Goal: Contribute content: Add original content to the website for others to see

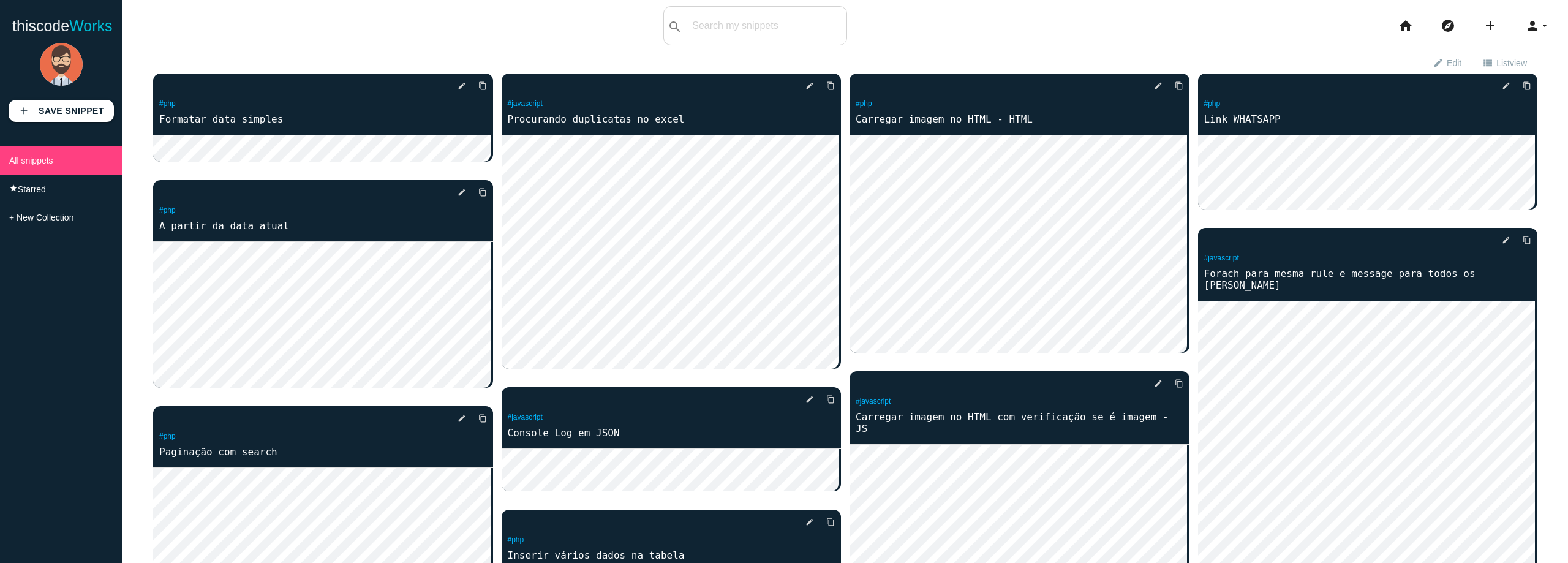
click at [1496, 61] on span "List view" at bounding box center [1511, 63] width 30 height 21
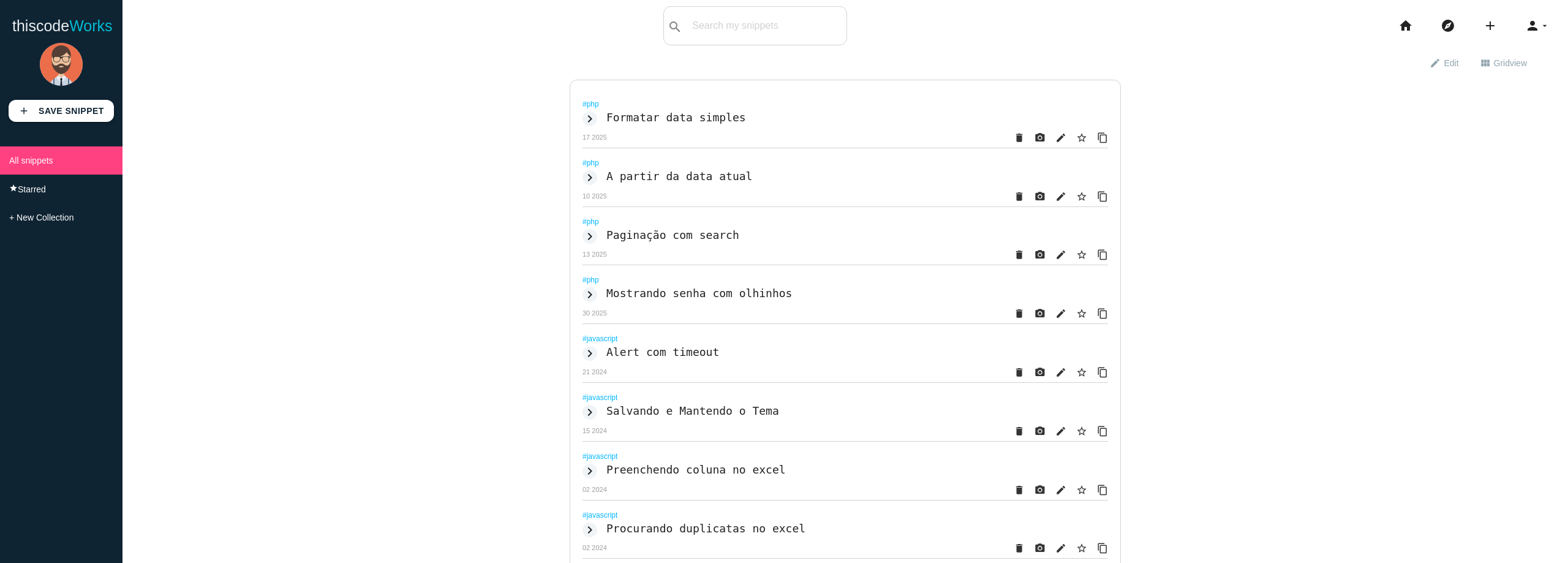
click at [1499, 27] on li "add code Snippet link Link" at bounding box center [1495, 25] width 42 height 39
click at [1483, 26] on icon "add" at bounding box center [1490, 25] width 15 height 39
click at [1509, 26] on link "code Snippet" at bounding box center [1517, 21] width 86 height 30
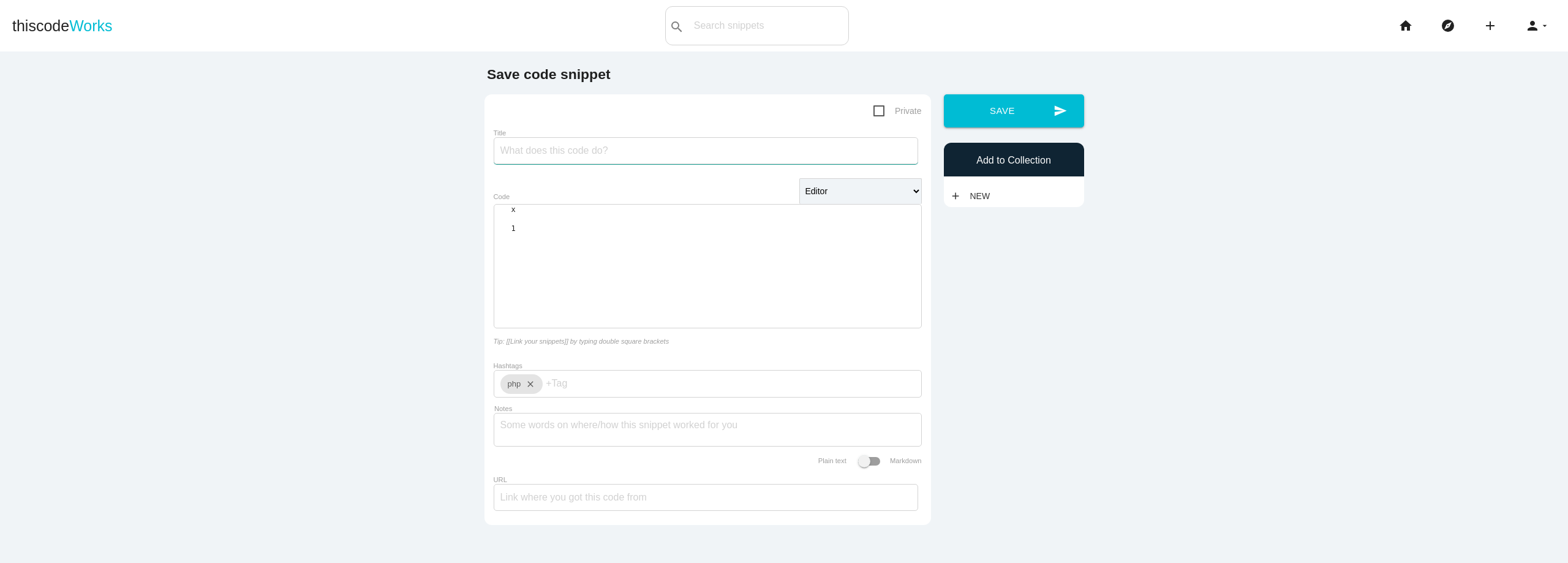
click at [706, 157] on input "Title" at bounding box center [705, 150] width 424 height 27
type input "ERROR_LOG"
click at [623, 232] on div "​ x 1 ​" at bounding box center [707, 267] width 427 height 123
click at [1017, 108] on button "send Save" at bounding box center [1014, 111] width 141 height 33
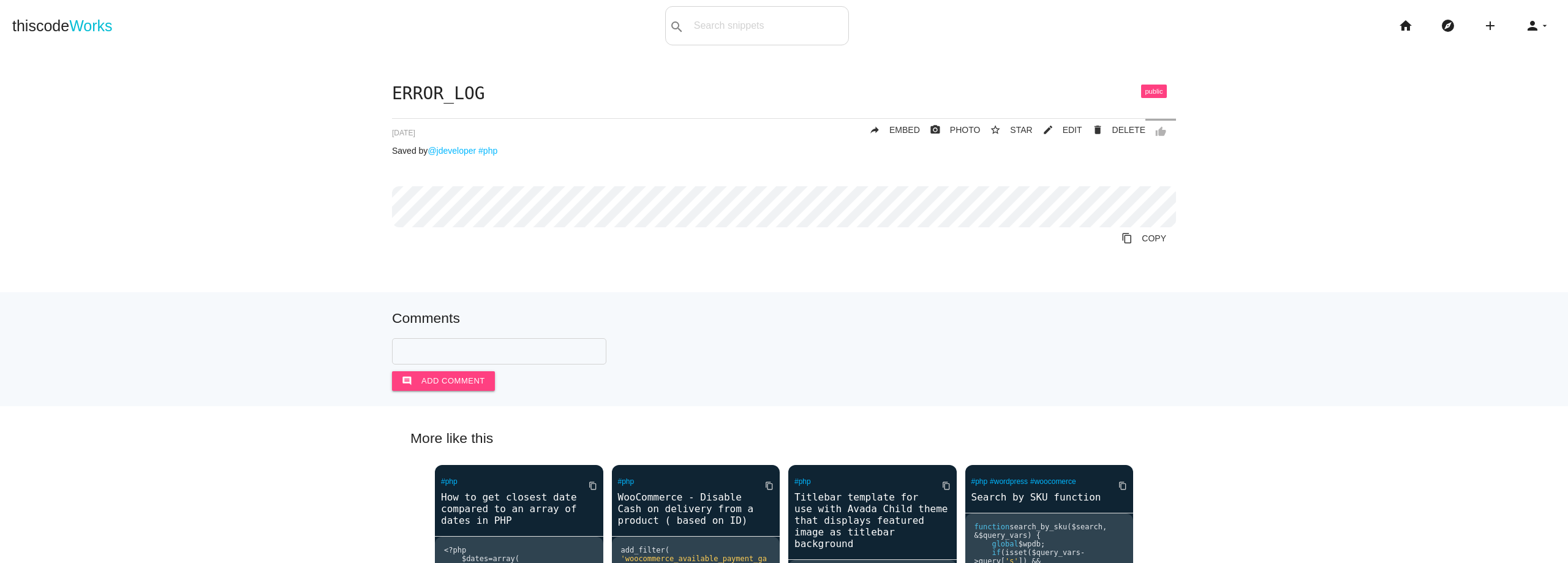
click at [1447, 200] on div "ERROR_LOG thumb_up delete DELETE mode_edit EDIT 68a62f6c46df290014d6c77b star_b…" at bounding box center [784, 188] width 1544 height 207
